Goal: Information Seeking & Learning: Learn about a topic

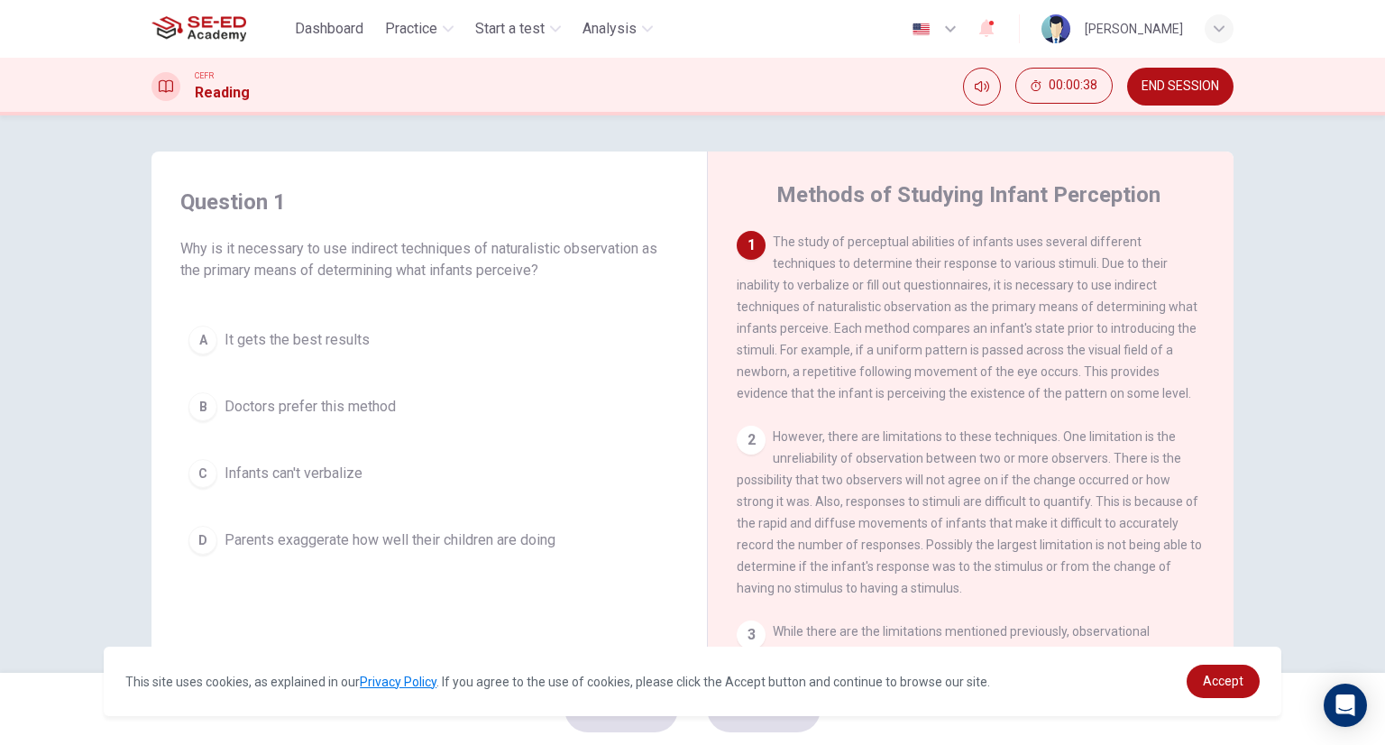
drag, startPoint x: 987, startPoint y: 286, endPoint x: 1013, endPoint y: 298, distance: 29.0
click at [1013, 298] on div "1 The study of perceptual abilities of infants uses several different technique…" at bounding box center [971, 317] width 469 height 173
drag, startPoint x: 987, startPoint y: 286, endPoint x: 1018, endPoint y: 286, distance: 30.7
click at [1018, 286] on span "The study of perceptual abilities of infants uses several different techniques …" at bounding box center [967, 317] width 461 height 166
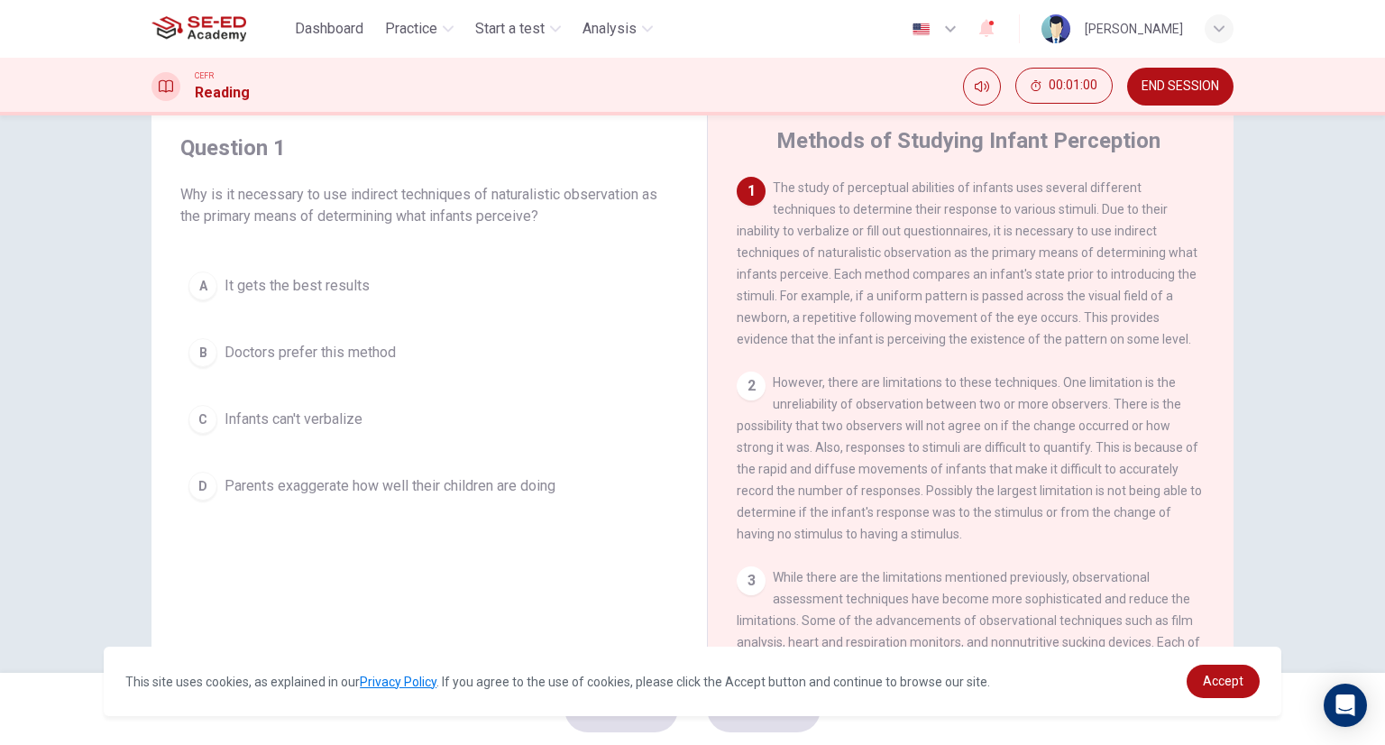
scroll to position [142, 0]
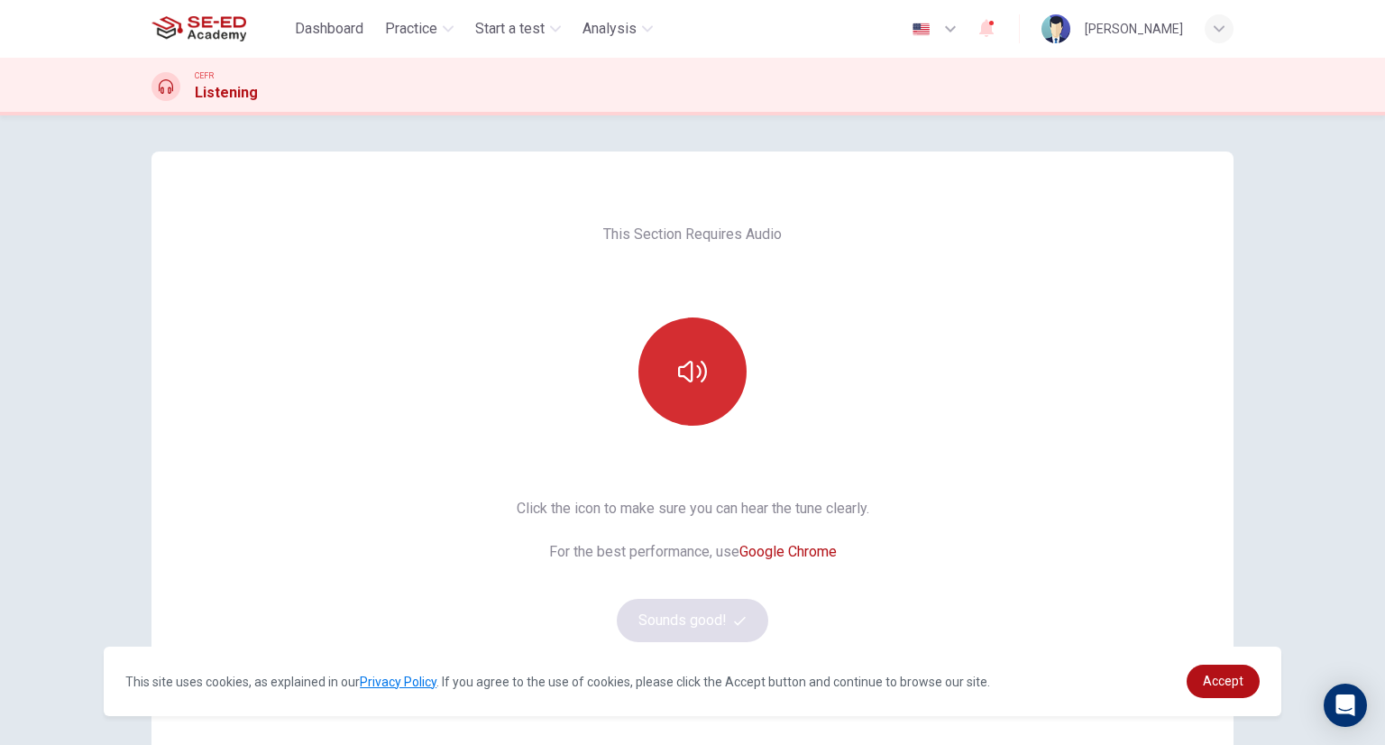
click at [662, 376] on button "button" at bounding box center [692, 371] width 108 height 108
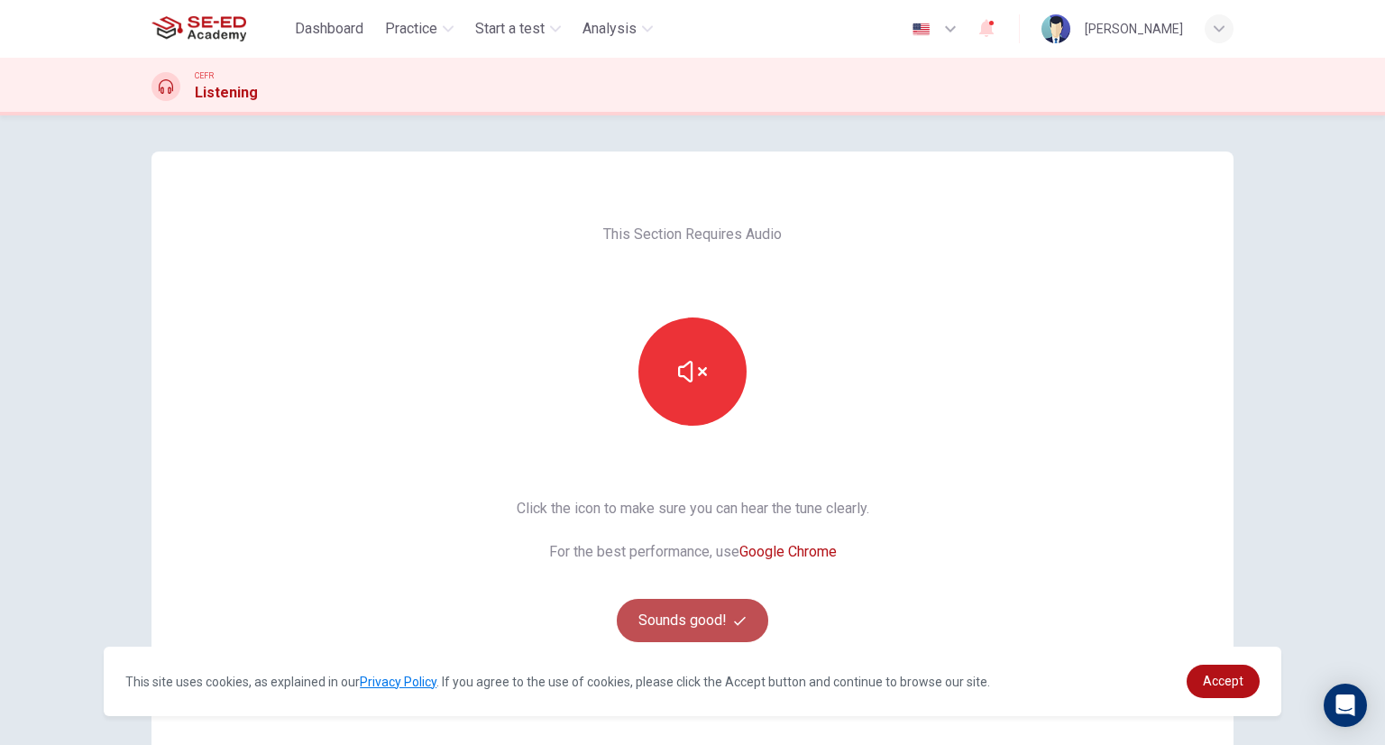
click at [702, 609] on button "Sounds good!" at bounding box center [692, 620] width 151 height 43
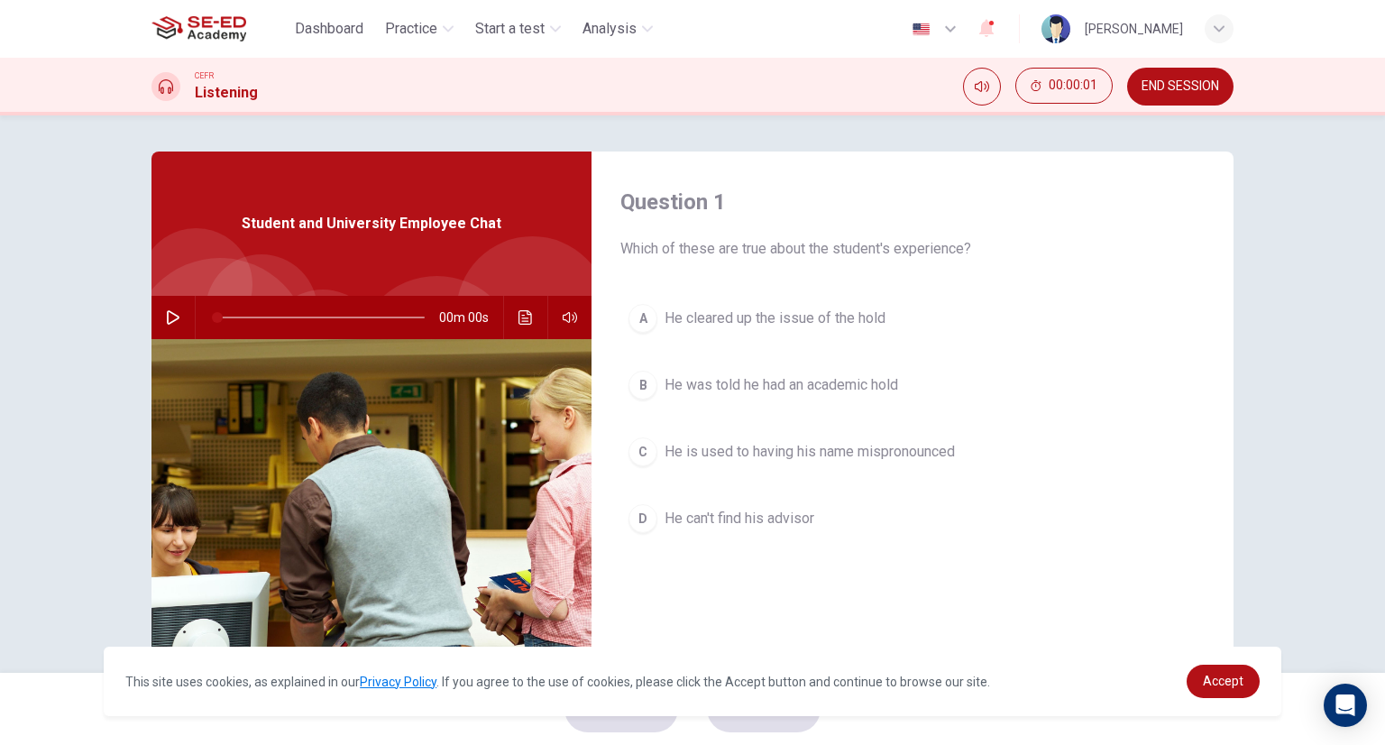
click at [169, 314] on icon "button" at bounding box center [173, 317] width 13 height 14
click at [368, 420] on img at bounding box center [371, 558] width 440 height 439
drag, startPoint x: 169, startPoint y: 326, endPoint x: 124, endPoint y: 338, distance: 46.6
click at [124, 338] on div "Question 1 Which of these are true about the student's experience? A He cleared…" at bounding box center [693, 464] width 1140 height 627
click at [166, 315] on icon "button" at bounding box center [173, 317] width 14 height 14
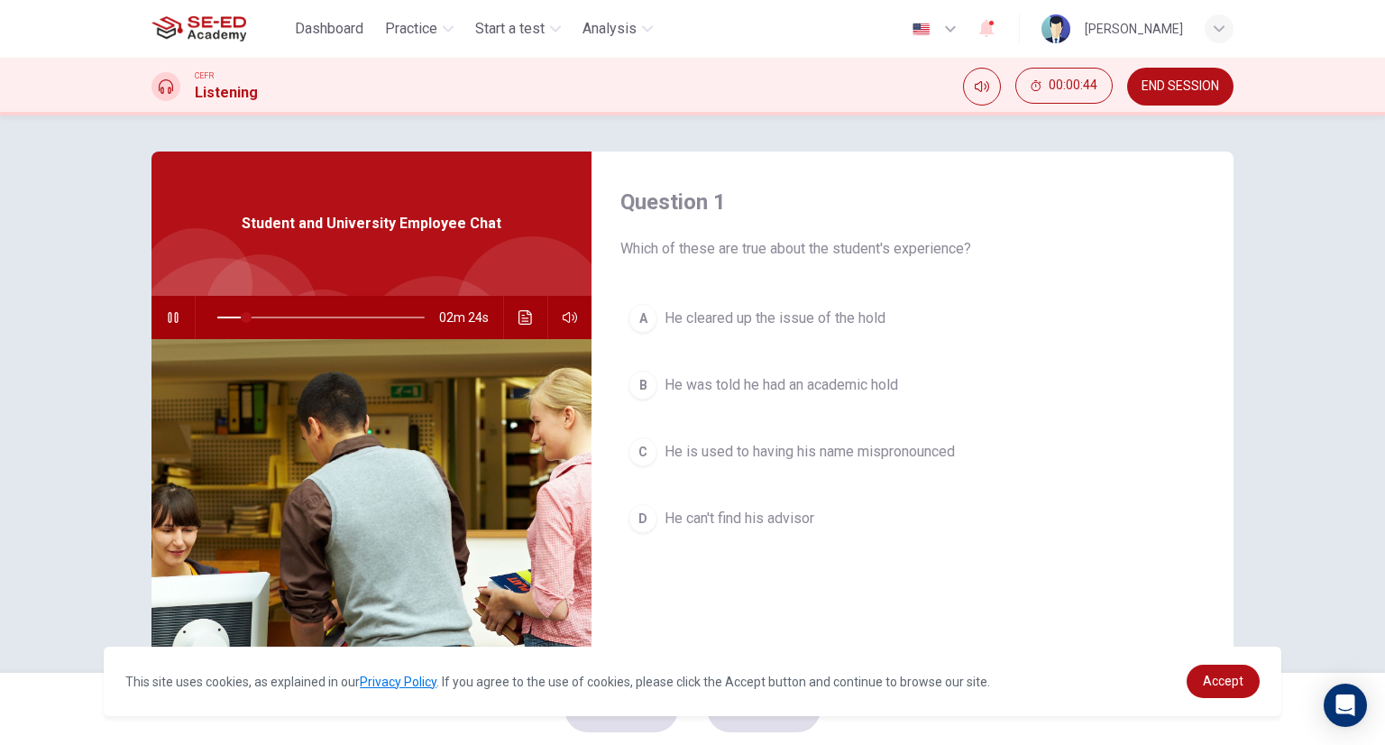
click at [832, 386] on span "He was told he had an academic hold" at bounding box center [780, 385] width 233 height 22
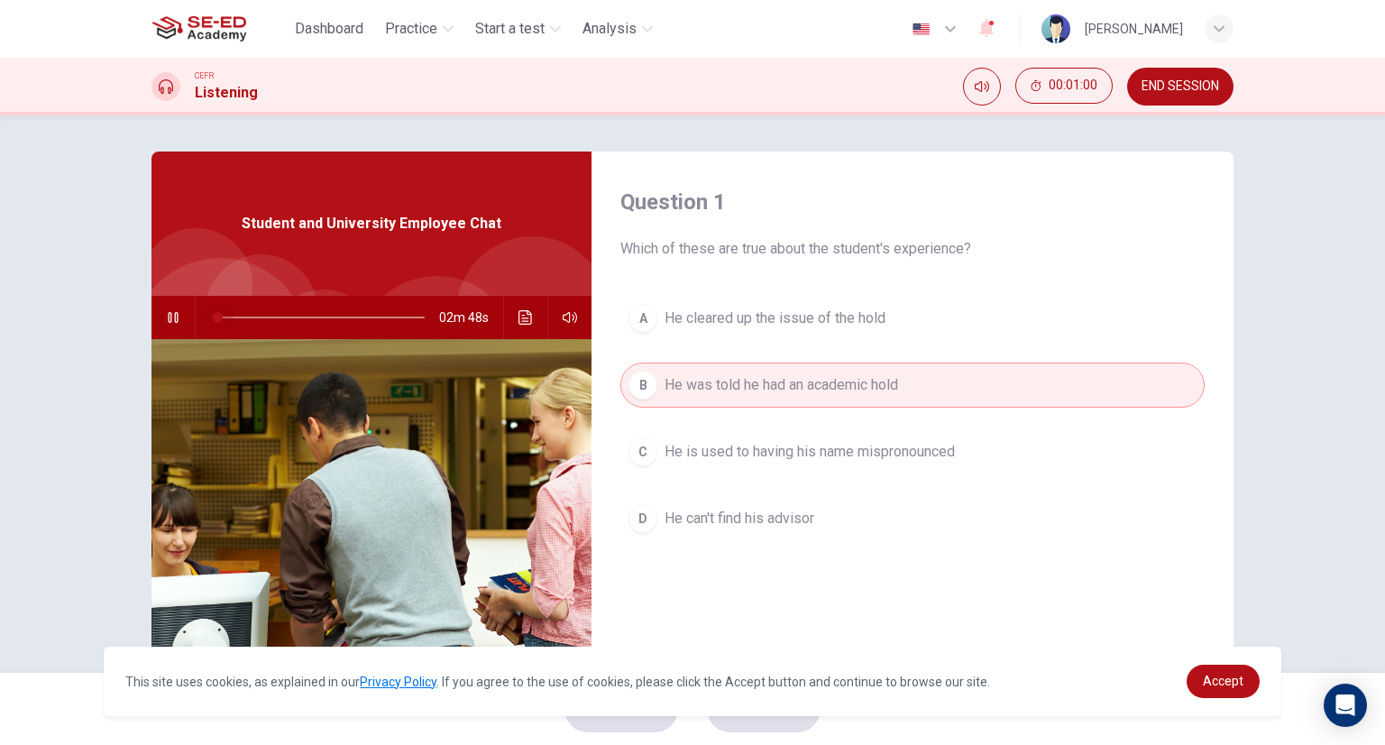
drag, startPoint x: 261, startPoint y: 308, endPoint x: 57, endPoint y: 367, distance: 212.0
click at [57, 367] on div "Question 1 Which of these are true about the student's experience? A He cleared…" at bounding box center [692, 393] width 1385 height 557
click at [168, 313] on icon "button" at bounding box center [173, 317] width 10 height 11
drag, startPoint x: 210, startPoint y: 315, endPoint x: 151, endPoint y: 340, distance: 63.8
click at [151, 340] on div "Student and University Employee Chat 02m 48s" at bounding box center [371, 464] width 440 height 627
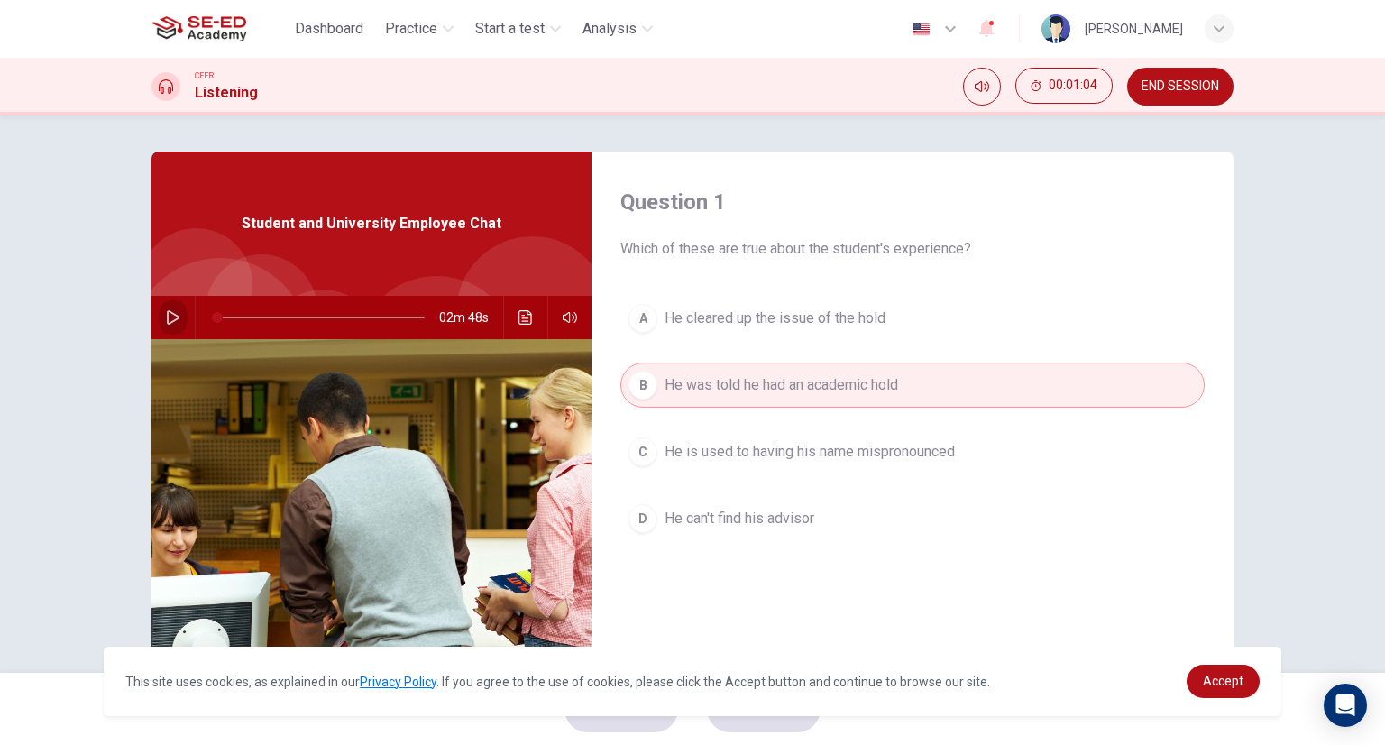
click at [169, 314] on icon "button" at bounding box center [173, 317] width 13 height 14
click at [1233, 681] on span "Accept" at bounding box center [1223, 680] width 41 height 14
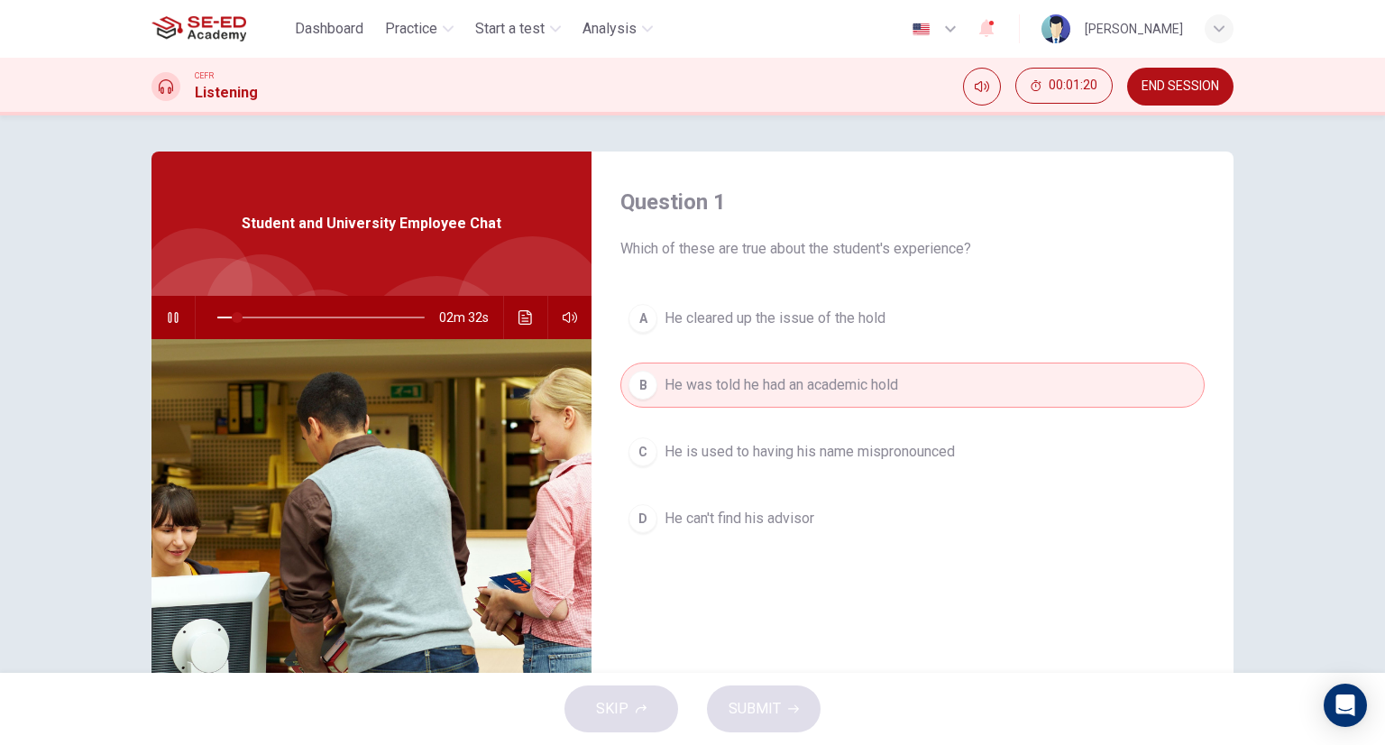
click at [167, 312] on icon "button" at bounding box center [173, 317] width 14 height 14
click at [167, 312] on icon "button" at bounding box center [173, 317] width 13 height 14
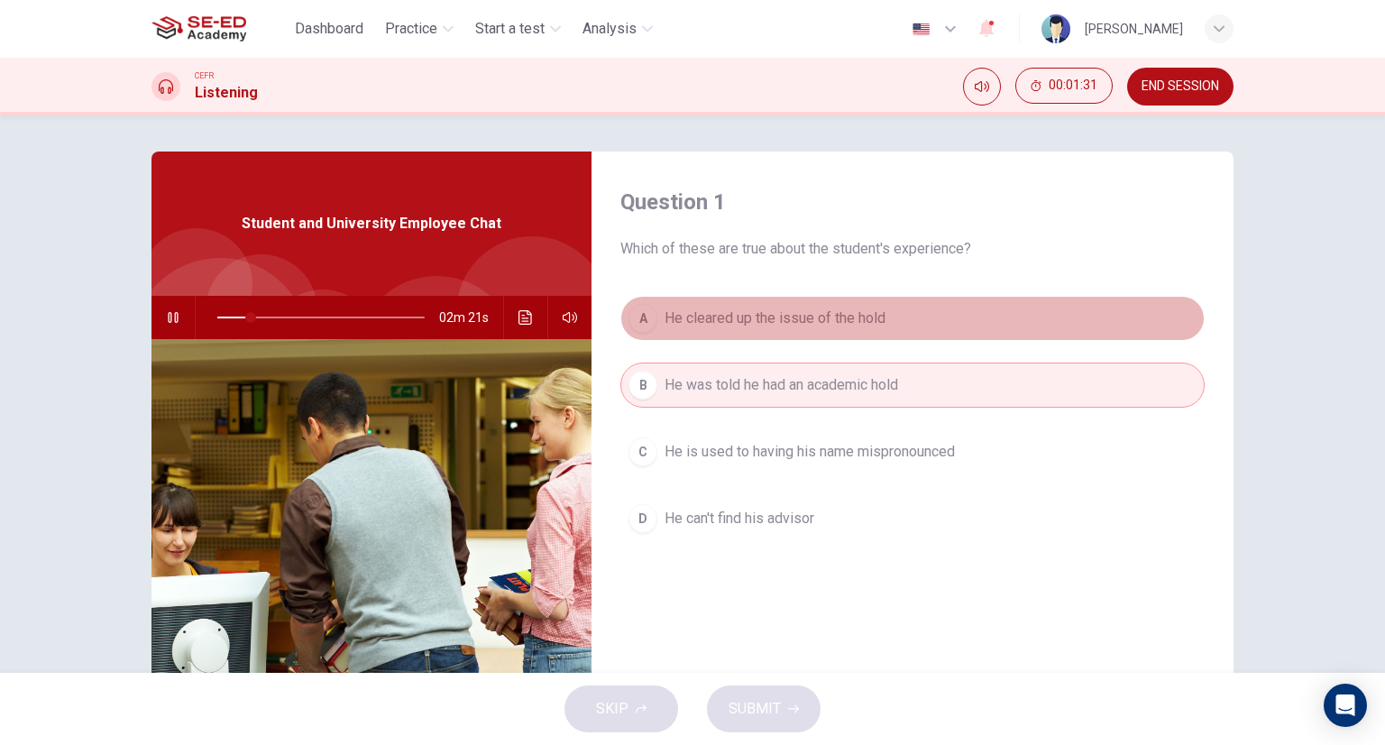
click at [757, 319] on span "He cleared up the issue of the hold" at bounding box center [774, 318] width 221 height 22
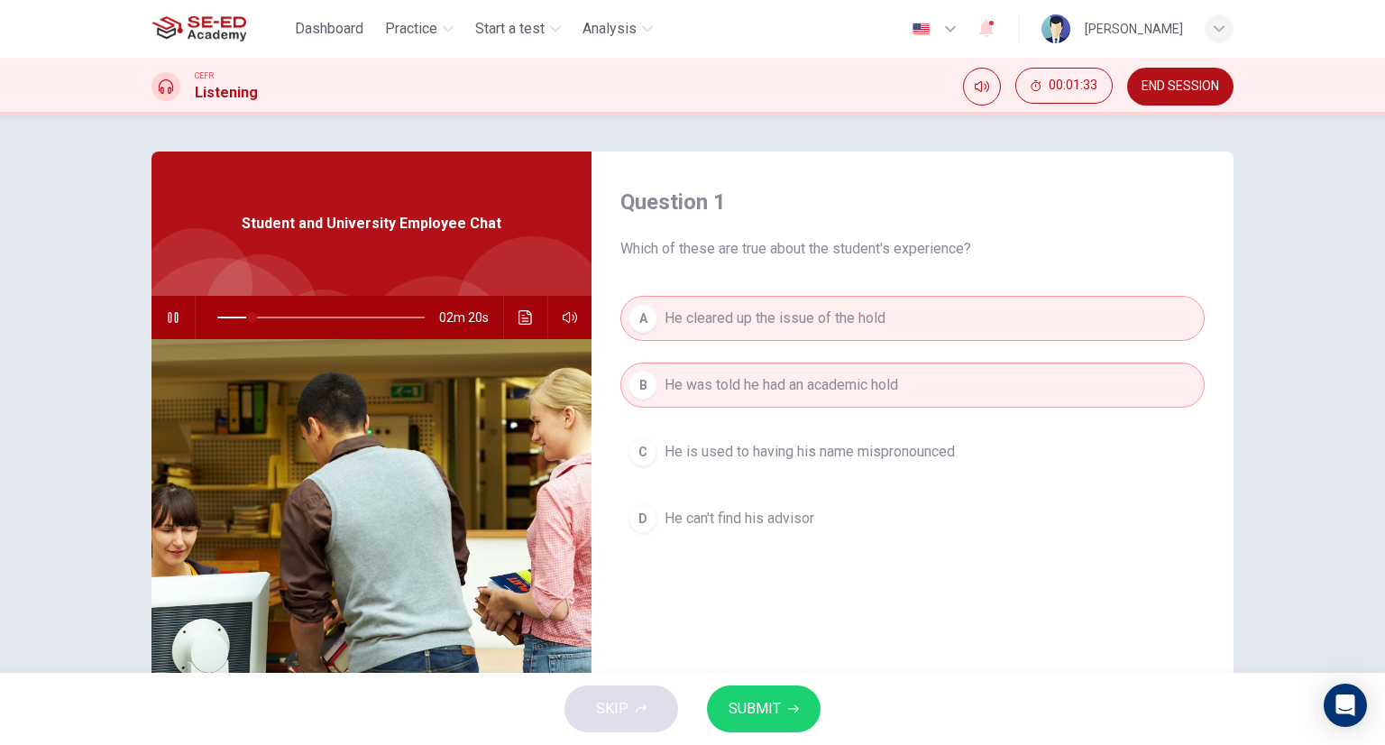
click at [676, 380] on span "He was told he had an academic hold" at bounding box center [780, 385] width 233 height 22
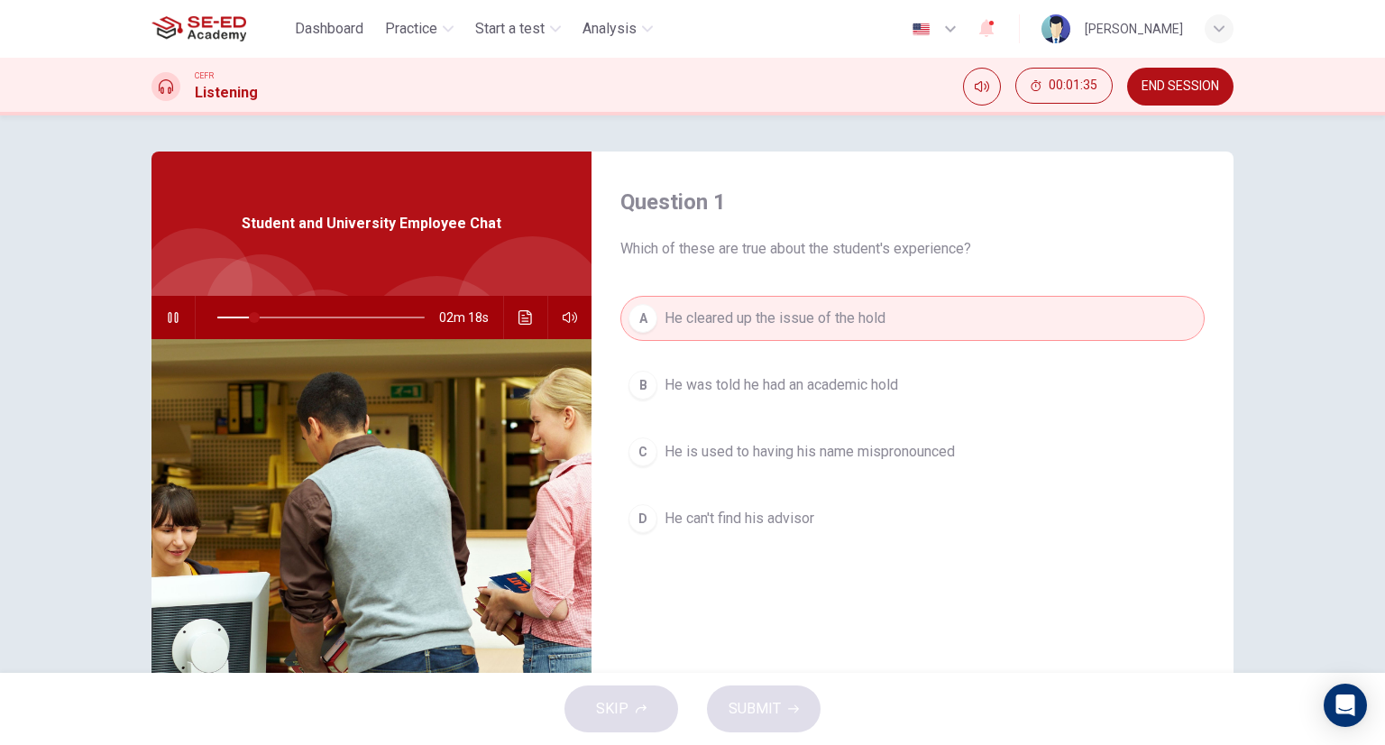
click at [703, 402] on button "B He was told he had an academic hold" at bounding box center [912, 384] width 584 height 45
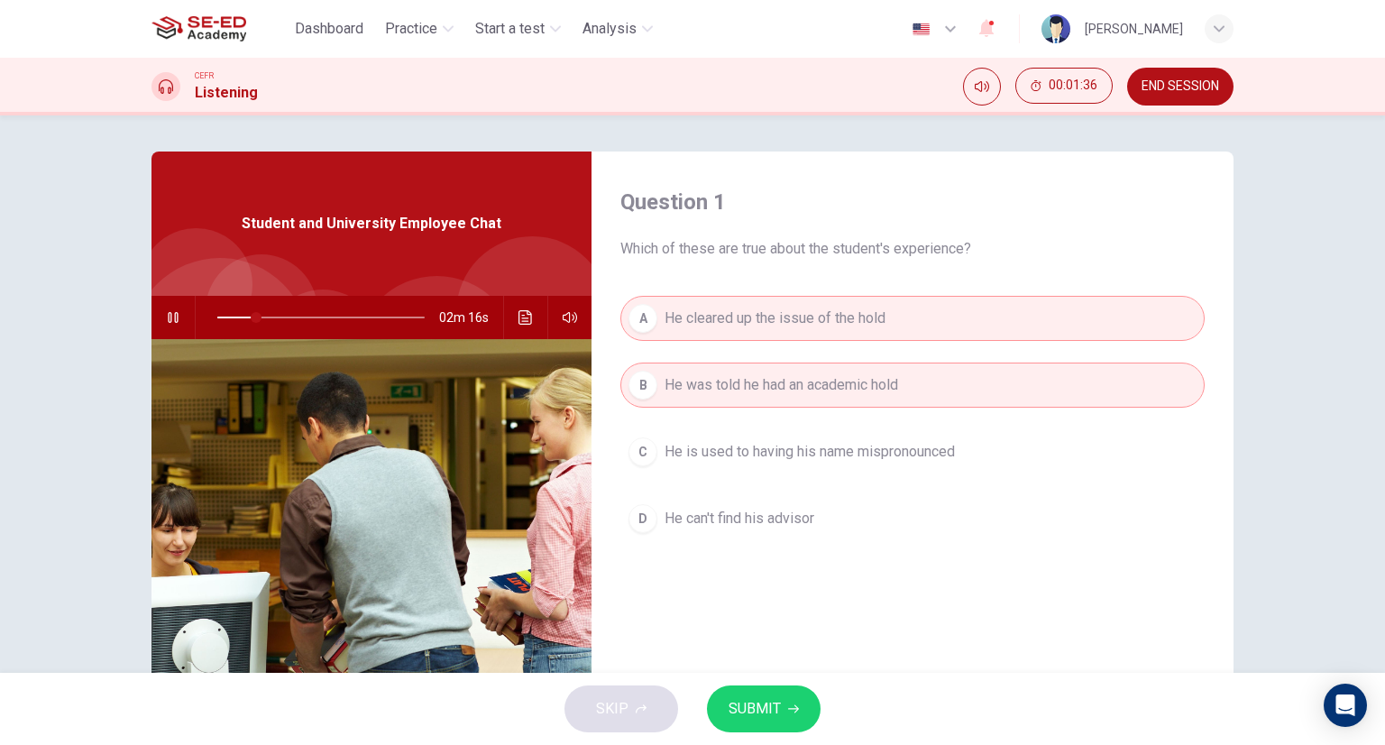
click at [710, 393] on span "He was told he had an academic hold" at bounding box center [780, 385] width 233 height 22
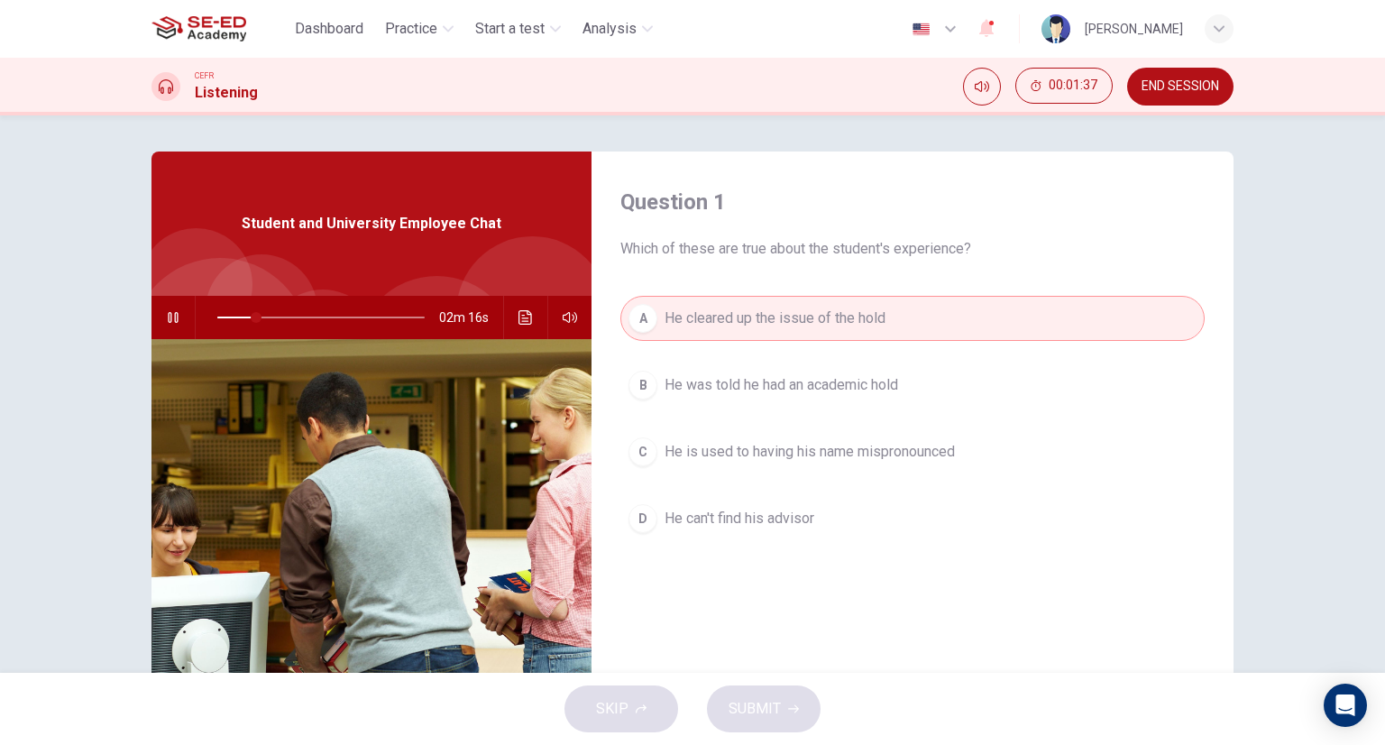
click at [746, 313] on span "He cleared up the issue of the hold" at bounding box center [774, 318] width 221 height 22
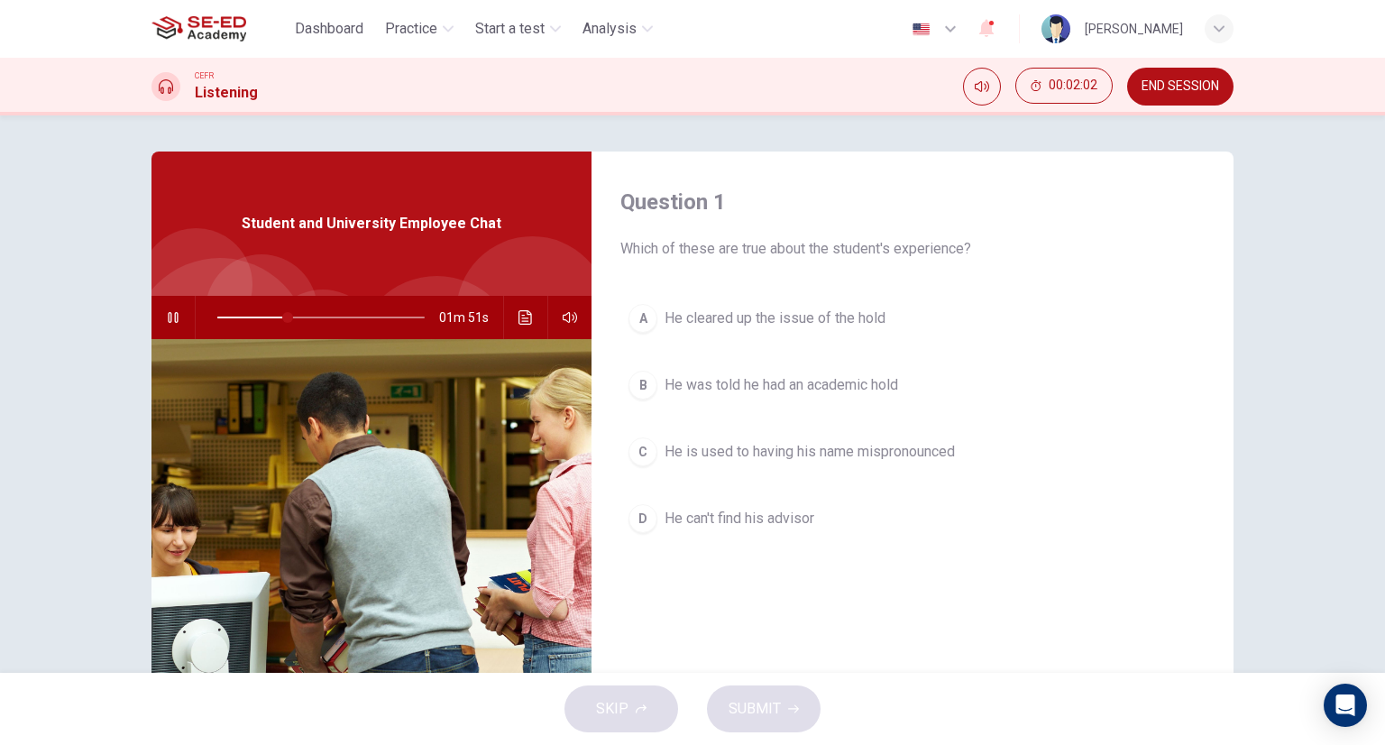
type input "34"
